Goal: Task Accomplishment & Management: Complete application form

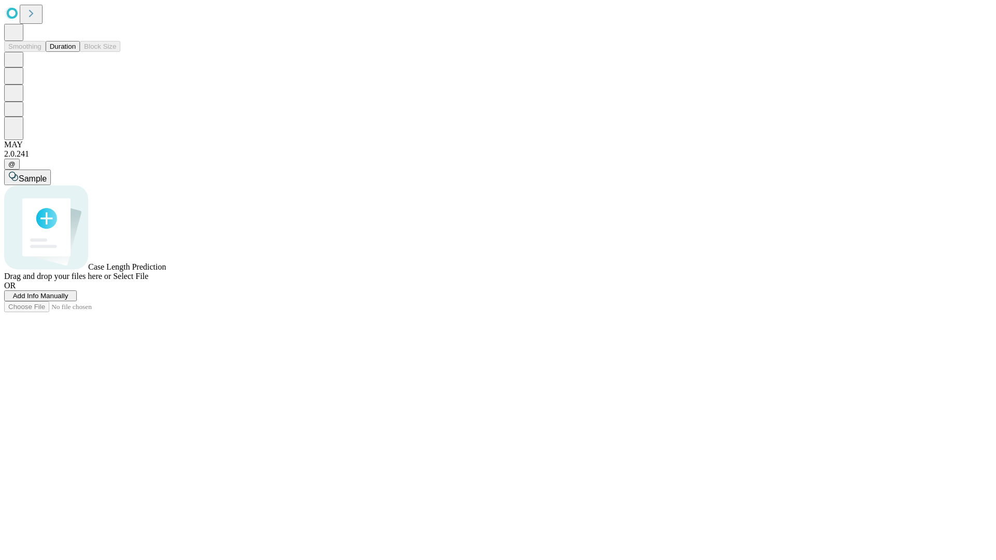
click at [76, 52] on button "Duration" at bounding box center [63, 46] width 34 height 11
click at [68, 300] on span "Add Info Manually" at bounding box center [41, 296] width 56 height 8
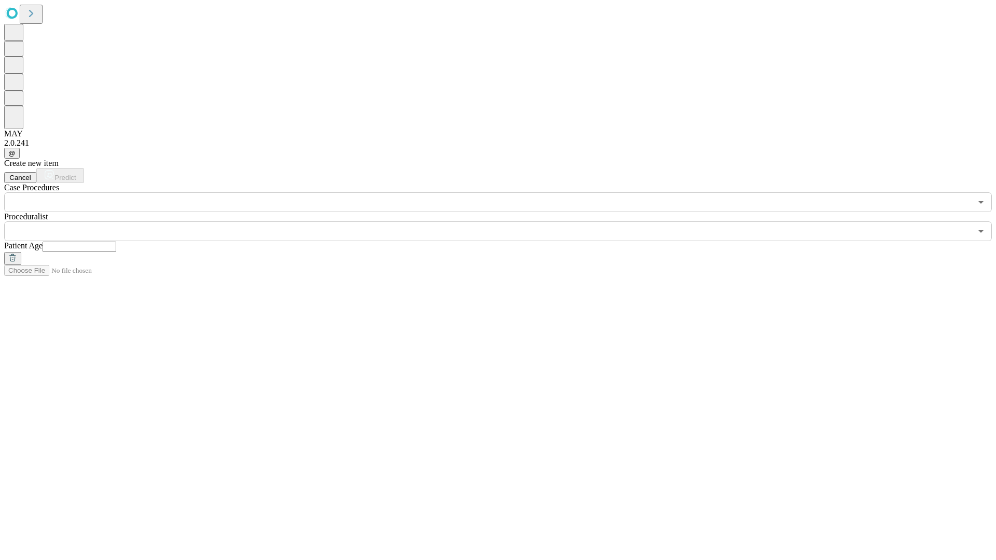
click at [116, 242] on input "text" at bounding box center [80, 247] width 74 height 10
type input "*"
click at [505, 222] on input "text" at bounding box center [488, 232] width 968 height 20
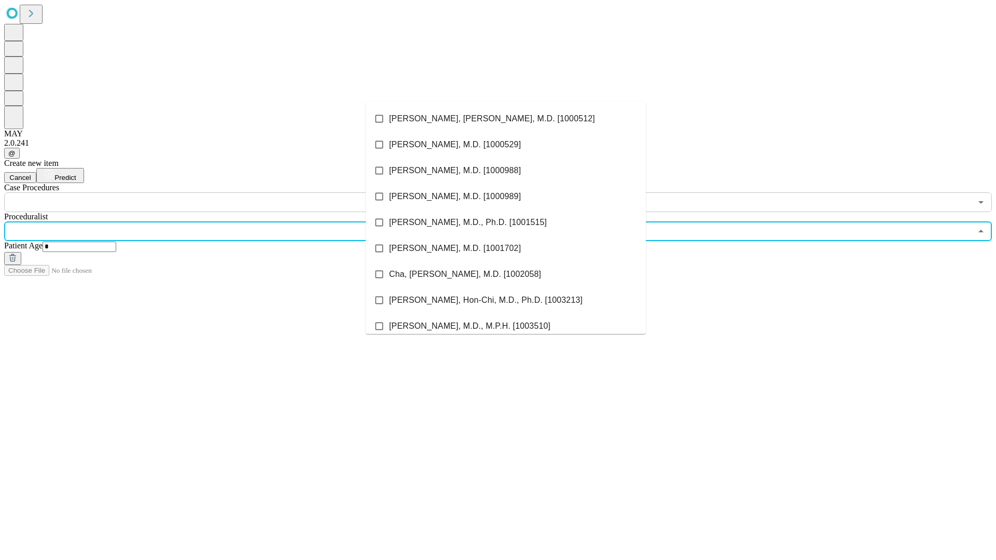
click at [506, 119] on li "[PERSON_NAME], [PERSON_NAME], M.D. [1000512]" at bounding box center [506, 119] width 280 height 26
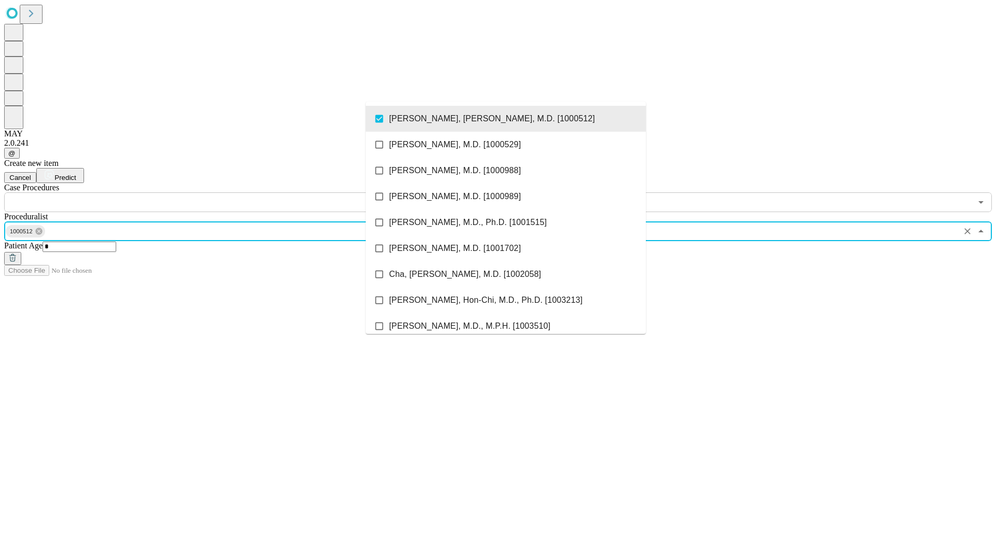
click at [218, 192] on input "text" at bounding box center [488, 202] width 968 height 20
